Goal: Information Seeking & Learning: Learn about a topic

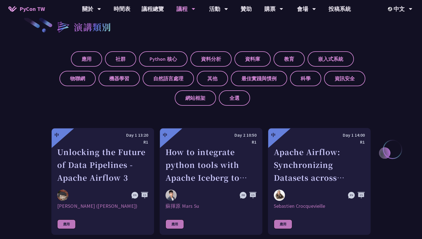
scroll to position [202, 0]
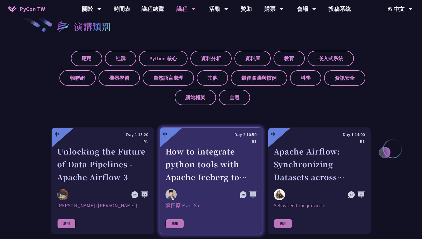
click at [198, 150] on div "How to integrate python tools with Apache Iceberg to build ETLT pipeline on Shi…" at bounding box center [211, 164] width 91 height 39
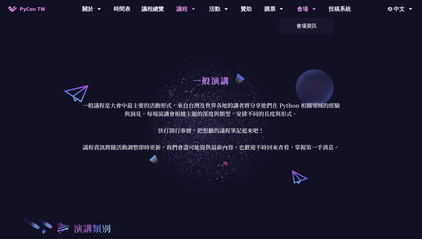
click at [311, 8] on div "會場" at bounding box center [306, 9] width 19 height 18
click at [129, 11] on link "時間表" at bounding box center [122, 9] width 28 height 18
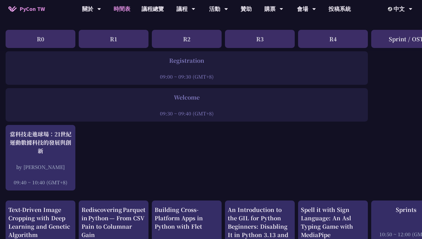
scroll to position [80, 0]
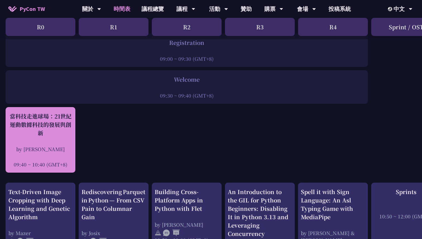
click at [56, 133] on div "當科技走進球場：21世紀運動數據科技的發展與創新" at bounding box center [40, 124] width 64 height 25
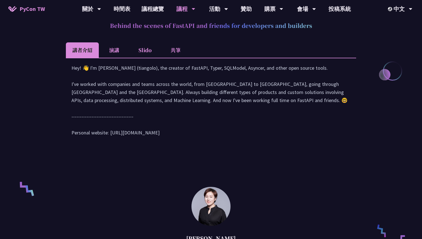
scroll to position [218, 0]
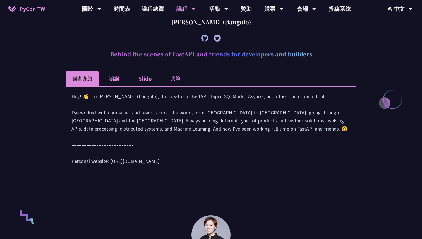
click at [116, 80] on li "演講" at bounding box center [114, 78] width 31 height 15
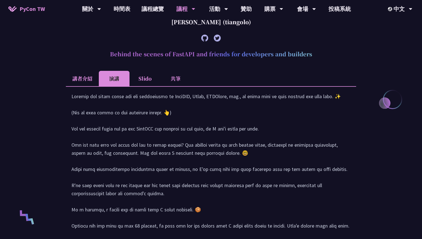
click at [171, 77] on li "共筆" at bounding box center [175, 78] width 31 height 15
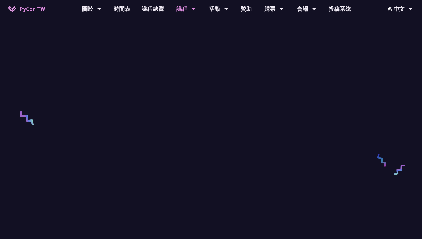
scroll to position [317, 0]
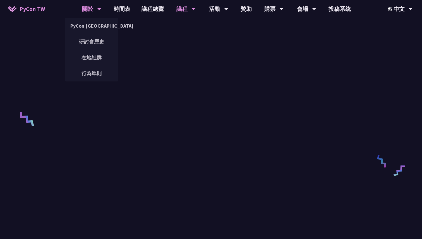
click at [96, 9] on div "關於" at bounding box center [91, 9] width 19 height 18
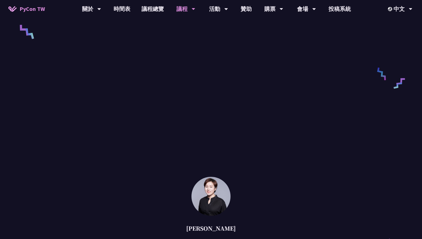
scroll to position [319, 0]
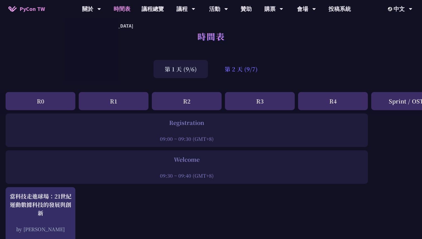
click at [233, 64] on div "第 2 天 (9/7)" at bounding box center [241, 69] width 55 height 18
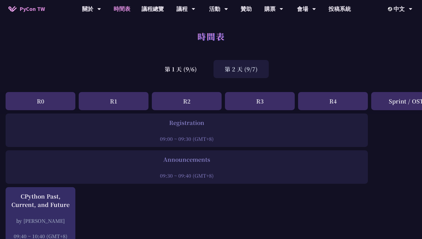
click at [235, 66] on div "第 2 天 (9/7)" at bounding box center [241, 69] width 55 height 18
click at [199, 65] on div "第 1 天 (9/6)" at bounding box center [181, 69] width 54 height 18
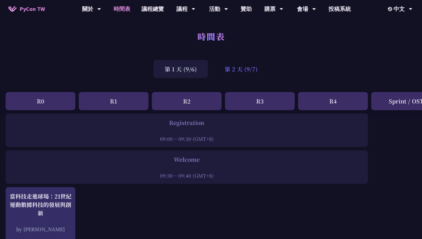
click at [242, 69] on div "第 2 天 (9/7)" at bounding box center [241, 69] width 55 height 18
